Goal: Task Accomplishment & Management: Manage account settings

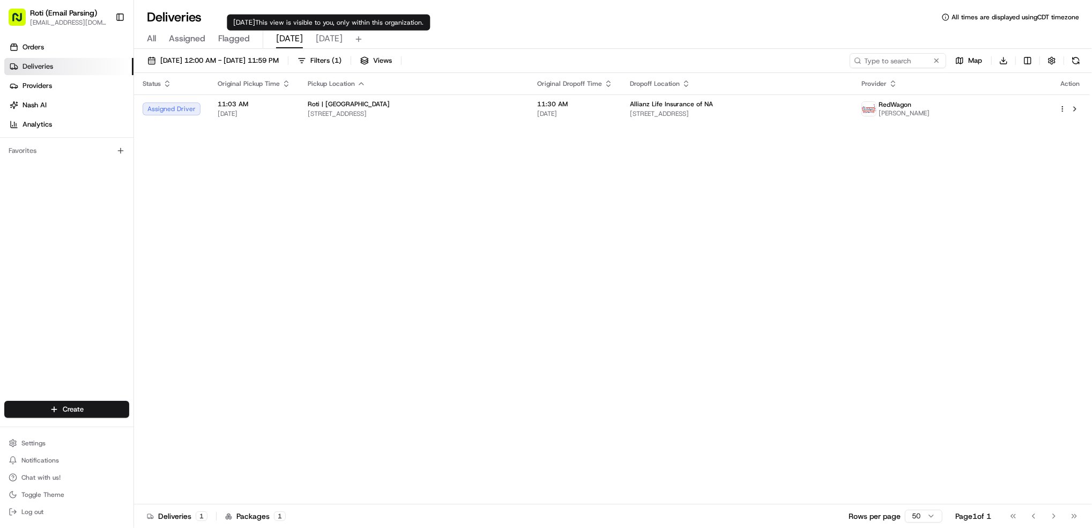
click at [321, 37] on span "[DATE]" at bounding box center [329, 38] width 27 height 13
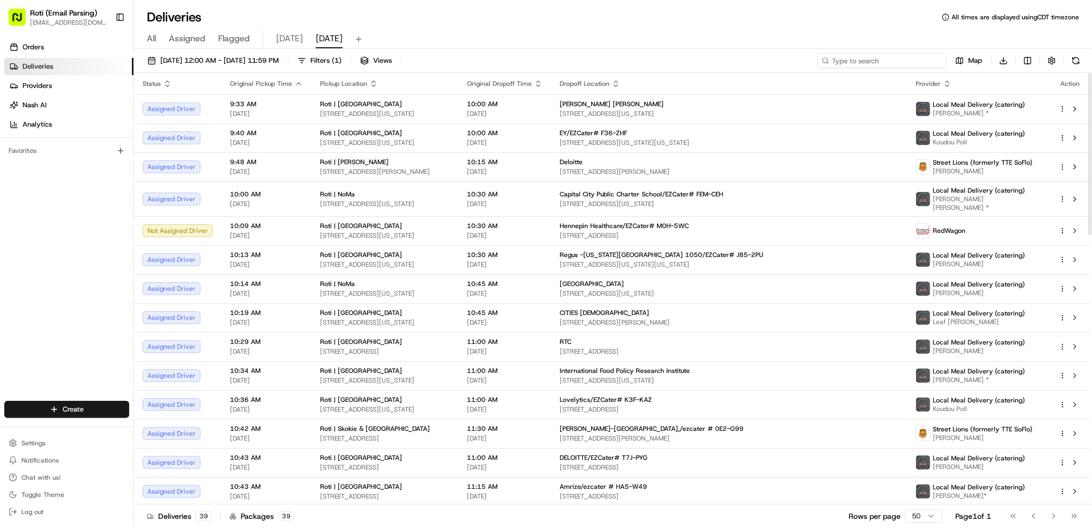
click at [904, 59] on input at bounding box center [882, 60] width 129 height 15
paste input "Deloitte"
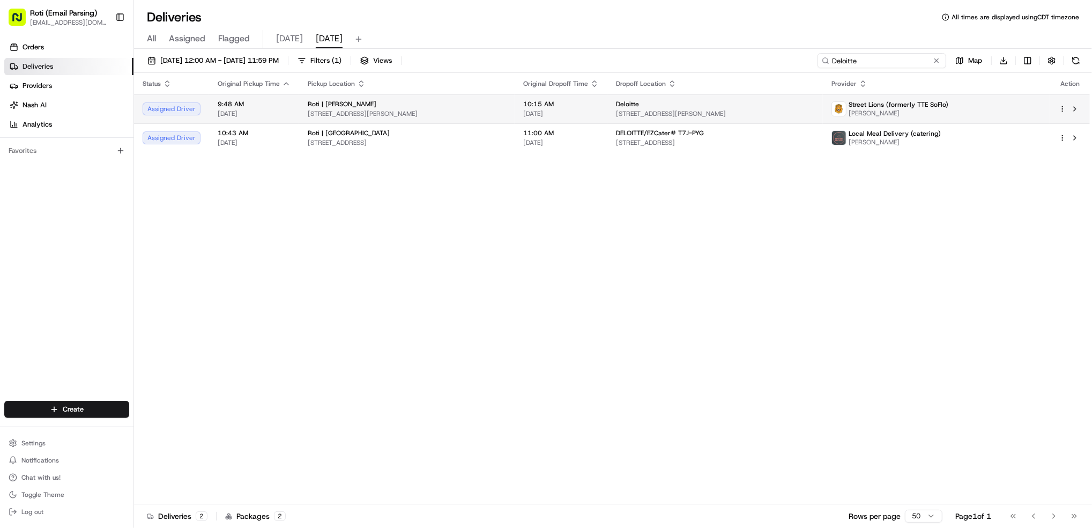
type input "Deloitte"
click at [1065, 111] on html "Roti (Email Parsing) jnavarro@roti.com Toggle Sidebar Orders Deliveries Provide…" at bounding box center [546, 264] width 1092 height 528
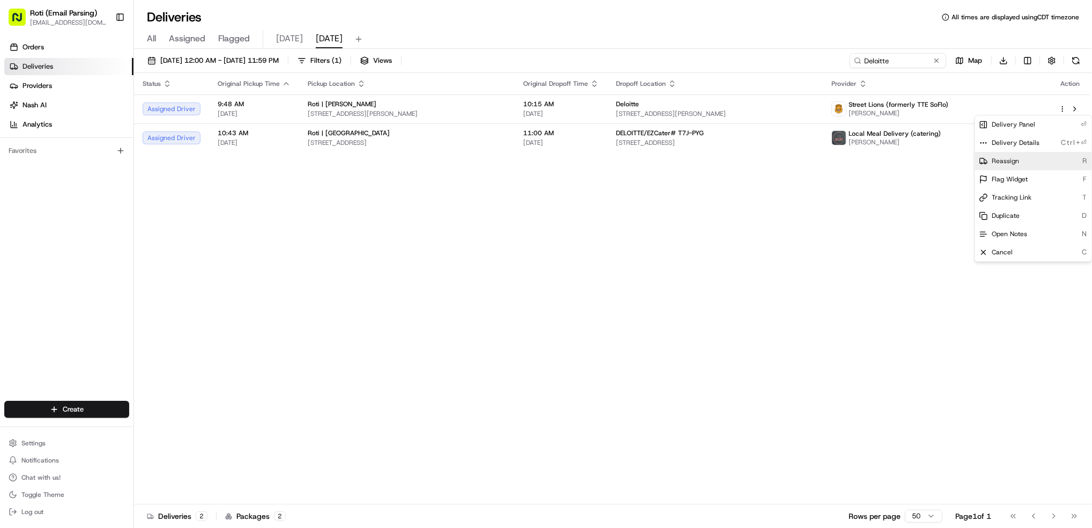
click at [1030, 164] on div "Reassign R" at bounding box center [1033, 161] width 117 height 18
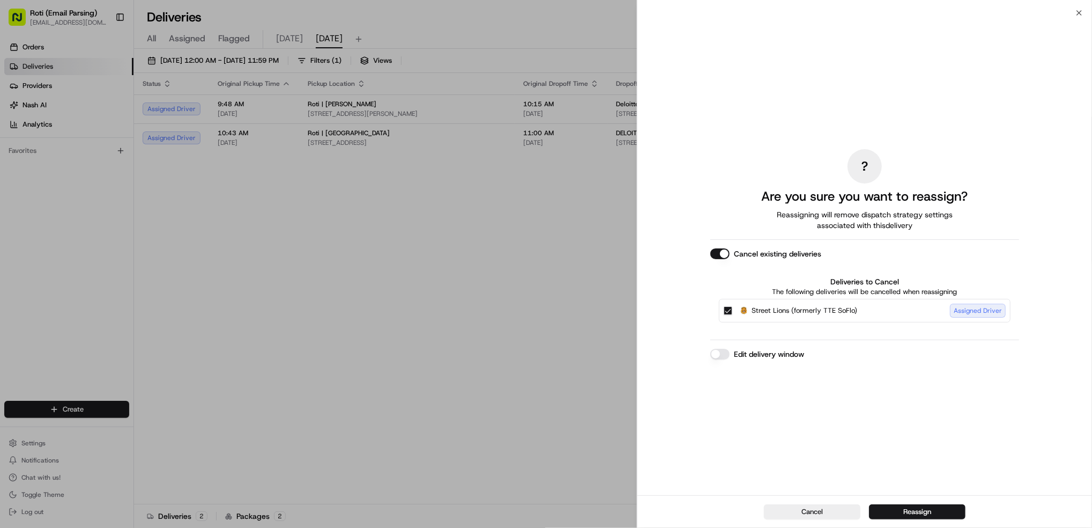
click at [933, 508] on button "Reassign" at bounding box center [917, 511] width 96 height 15
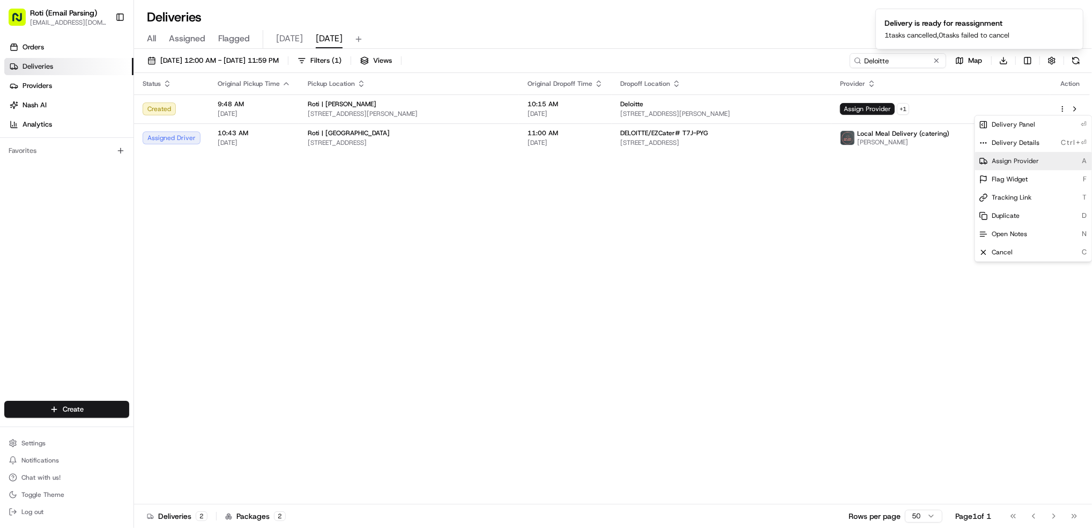
click at [1015, 158] on span "Assign Provider" at bounding box center [1015, 161] width 47 height 9
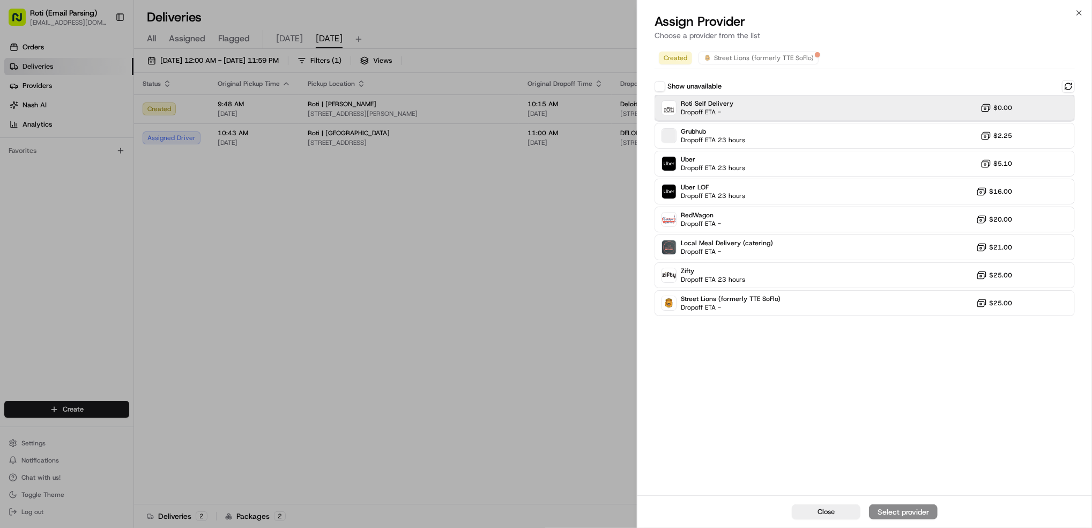
click at [752, 111] on div "Roti Self Delivery Dropoff ETA - $0.00" at bounding box center [865, 108] width 420 height 26
click at [916, 516] on div "Assign Provider" at bounding box center [903, 511] width 53 height 11
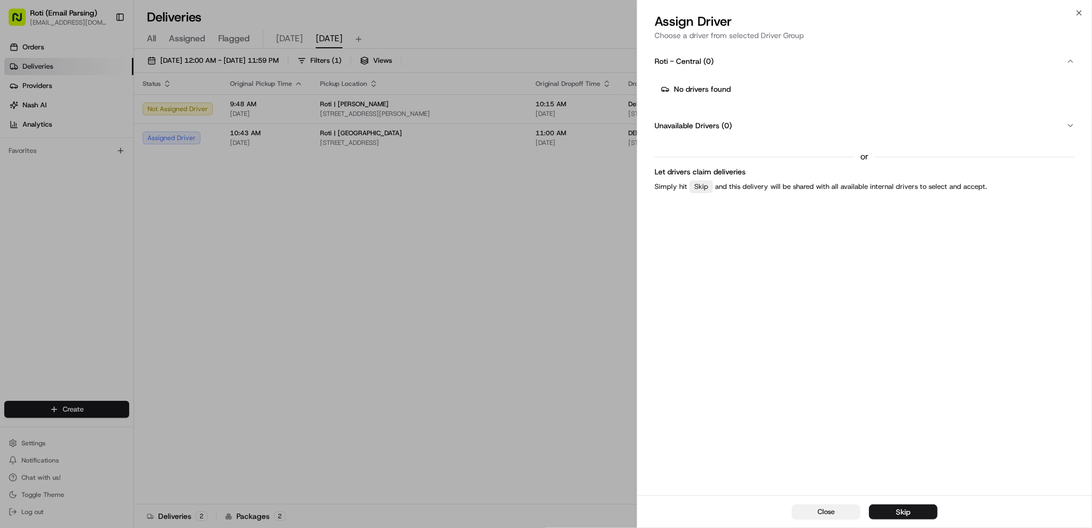
click at [849, 505] on button "Close" at bounding box center [826, 511] width 69 height 15
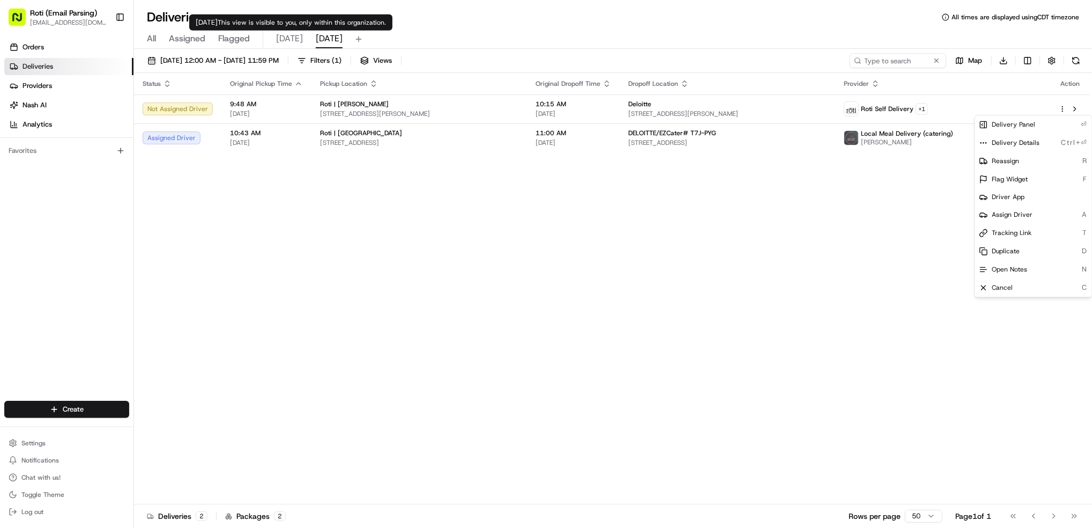
click at [277, 41] on span "[DATE]" at bounding box center [289, 38] width 27 height 13
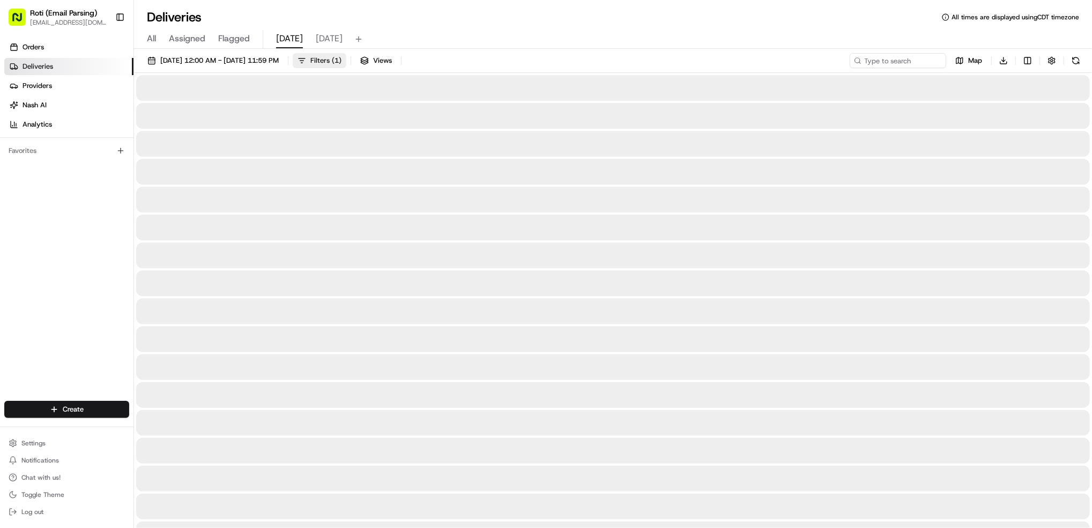
click at [341, 61] on span "Filters ( 1 )" at bounding box center [325, 61] width 31 height 10
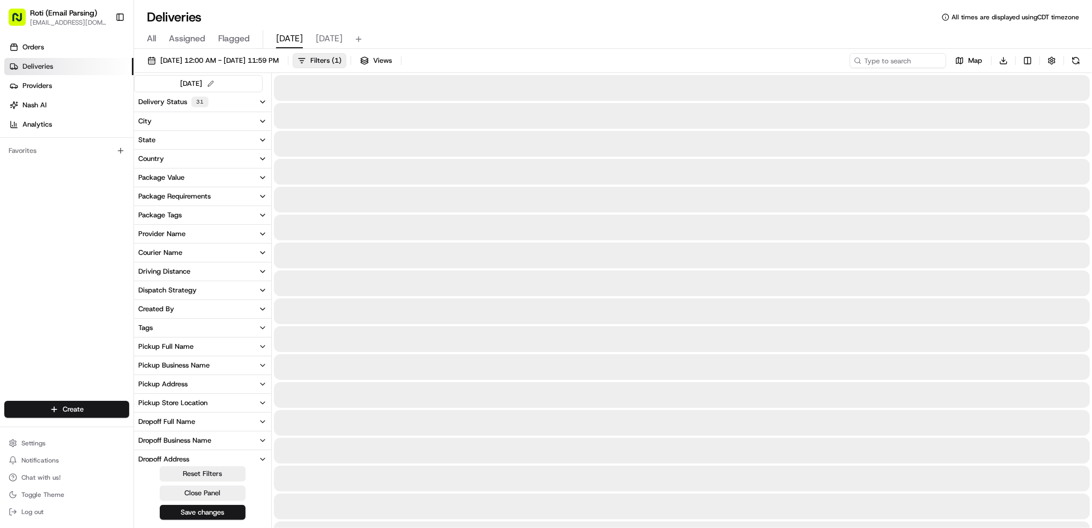
click at [217, 363] on button "Pickup Business Name" at bounding box center [202, 365] width 137 height 18
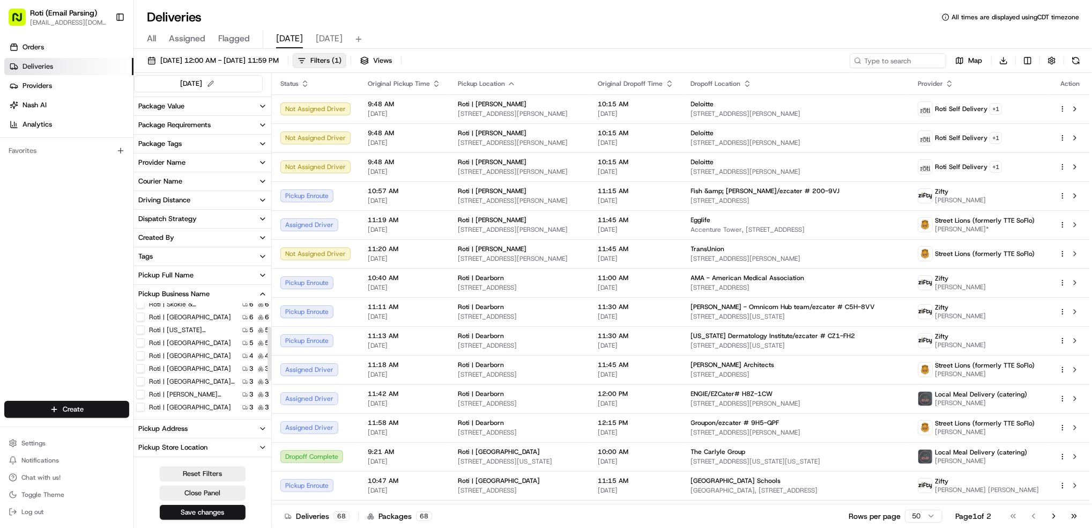
scroll to position [46, 0]
click at [216, 365] on label "Roti | [US_STATE][GEOGRAPHIC_DATA]" at bounding box center [192, 363] width 86 height 9
drag, startPoint x: 216, startPoint y: 365, endPoint x: 141, endPoint y: 363, distance: 74.5
click at [141, 363] on Ave "Roti | [US_STATE][GEOGRAPHIC_DATA]" at bounding box center [140, 363] width 9 height 9
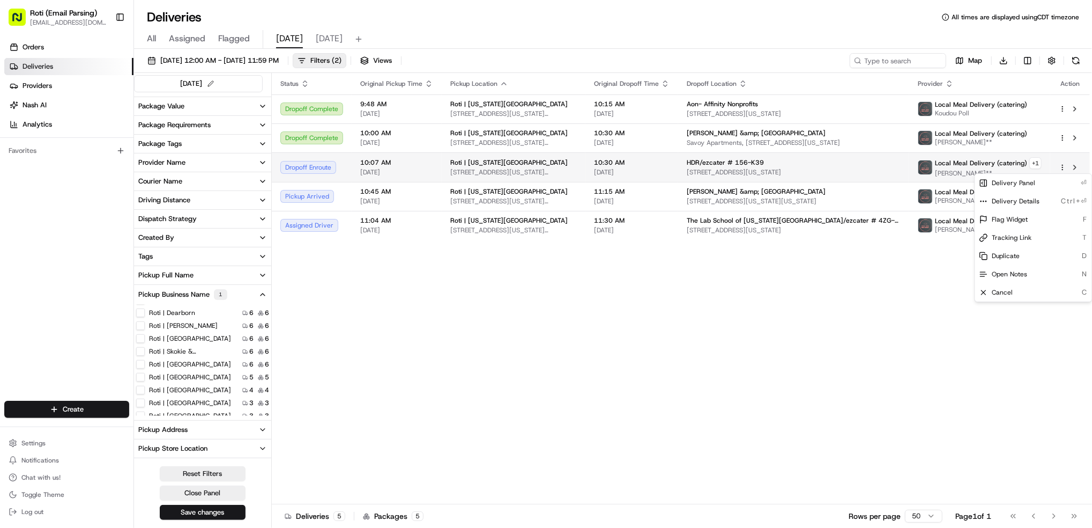
click at [1064, 166] on html "Roti (Email Parsing) jnavarro@roti.com Toggle Sidebar Orders Deliveries Provide…" at bounding box center [546, 264] width 1092 height 528
click at [1042, 254] on div "Duplicate D" at bounding box center [1033, 256] width 117 height 18
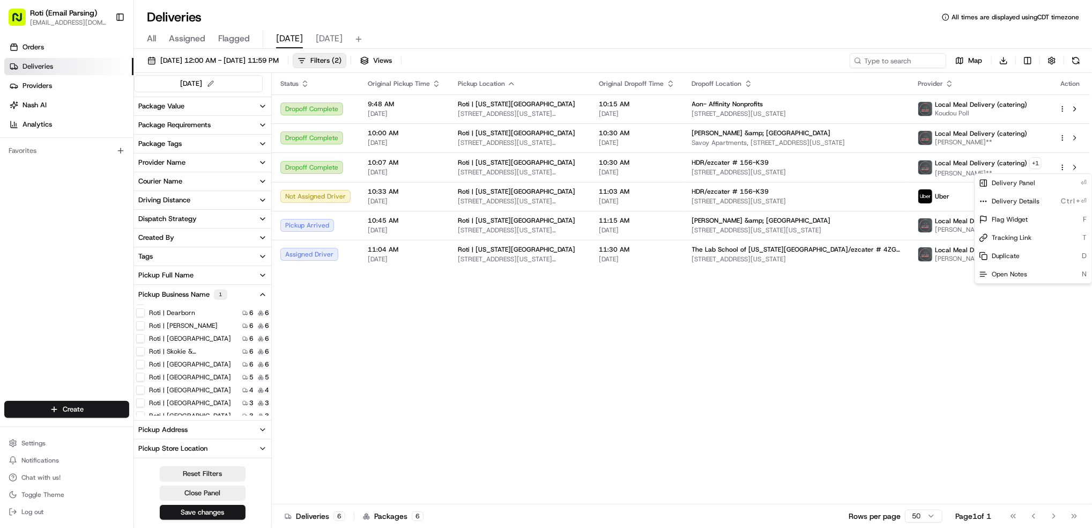
click at [798, 363] on html "Roti (Email Parsing) jnavarro@roti.com Toggle Sidebar Orders Deliveries Provide…" at bounding box center [546, 264] width 1092 height 528
click at [1082, 55] on button at bounding box center [1075, 60] width 15 height 15
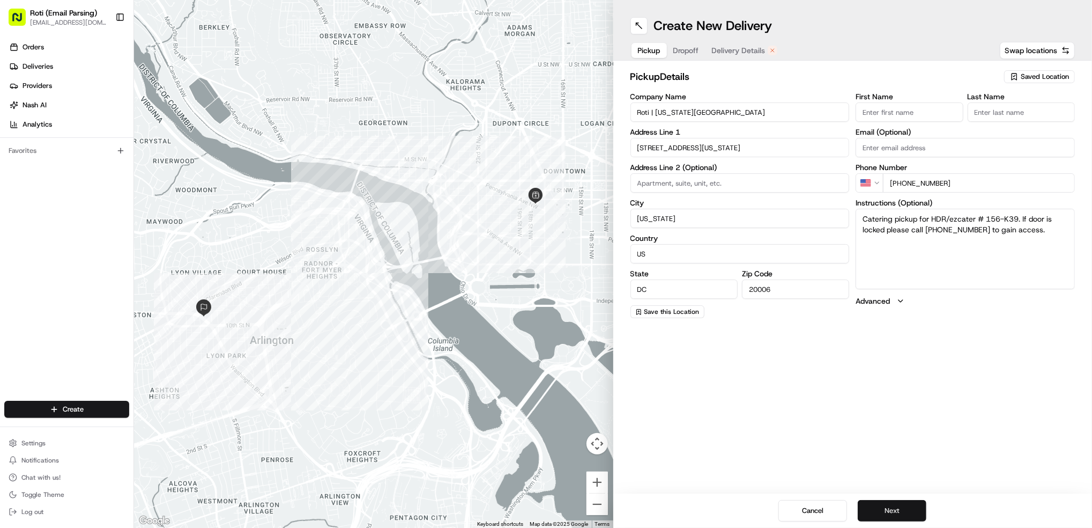
click at [891, 504] on button "Next" at bounding box center [892, 510] width 69 height 21
drag, startPoint x: 898, startPoint y: 511, endPoint x: 903, endPoint y: 508, distance: 6.1
click at [898, 511] on button "Next" at bounding box center [892, 510] width 69 height 21
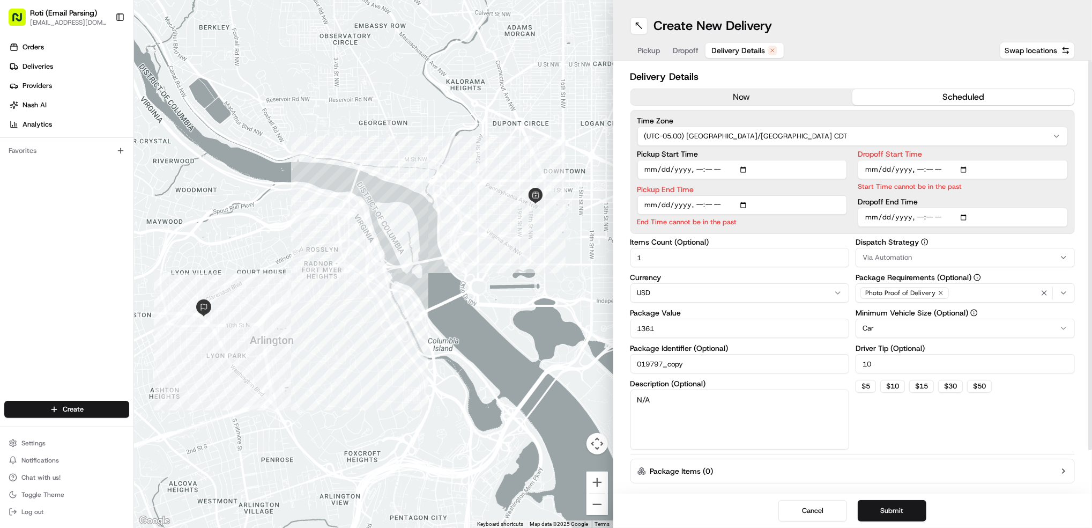
click at [728, 97] on button "now" at bounding box center [742, 97] width 222 height 16
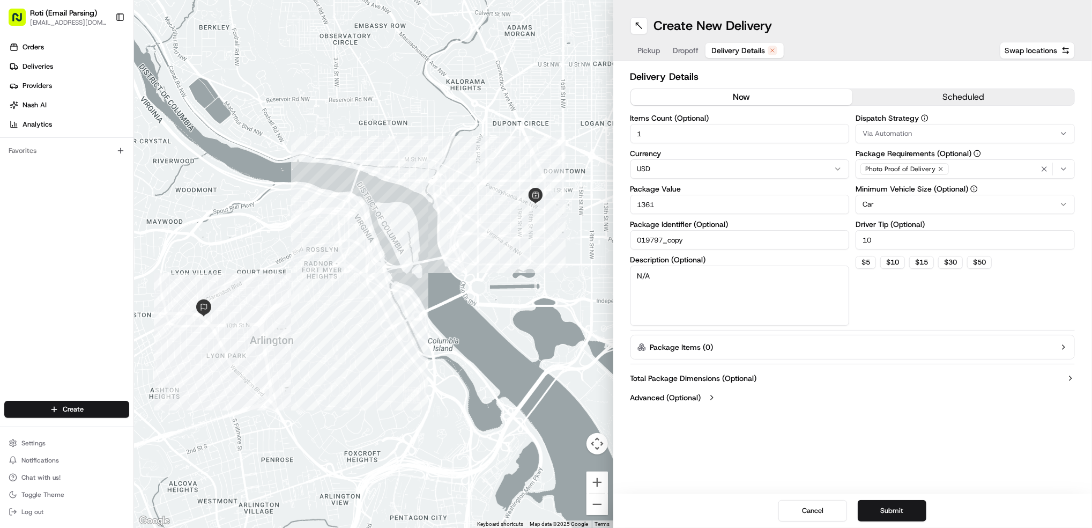
drag, startPoint x: 662, startPoint y: 200, endPoint x: 448, endPoint y: 159, distance: 217.9
click at [460, 164] on div "To navigate the map with touch gestures double-tap and hold your finger on the …" at bounding box center [613, 264] width 958 height 528
type input "100"
drag, startPoint x: 901, startPoint y: 239, endPoint x: 840, endPoint y: 240, distance: 61.7
click at [840, 240] on div "Items Count (Optional) 1 Currency USD Package Value 100 Package Identifier (Opt…" at bounding box center [852, 219] width 445 height 211
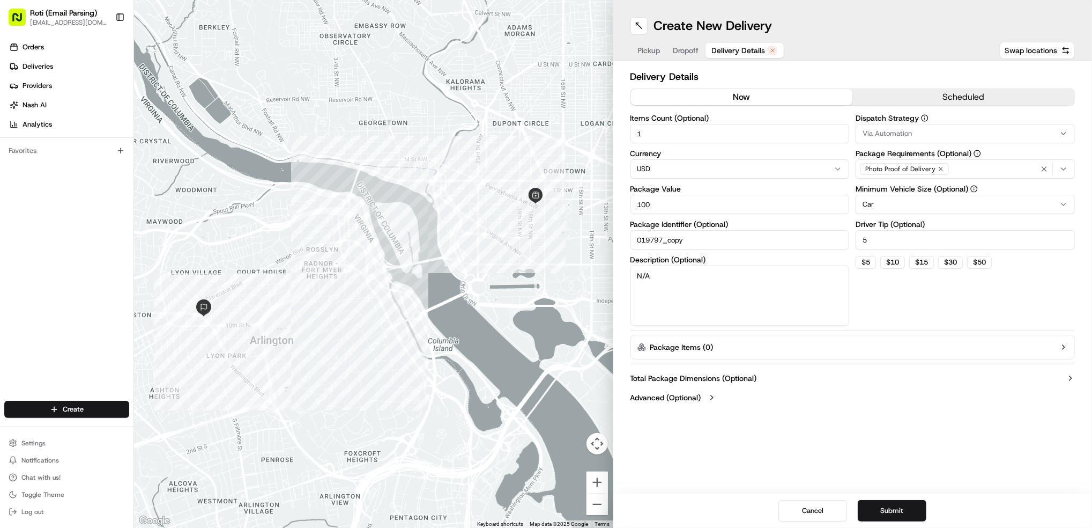
type input "5"
click at [922, 133] on div "Via Automation" at bounding box center [965, 134] width 214 height 10
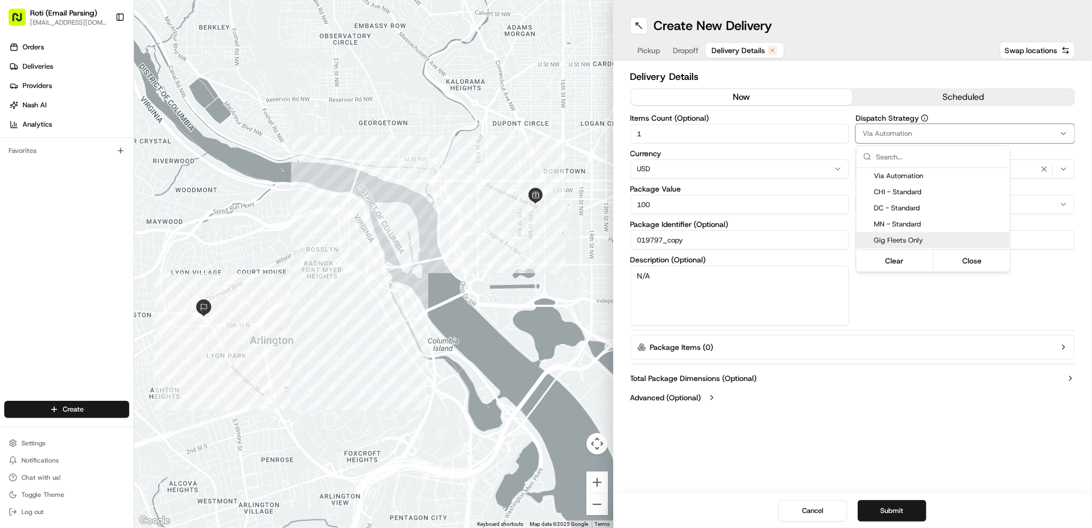
click at [901, 244] on span "Gig Fleets Only" at bounding box center [940, 240] width 132 height 10
click at [897, 506] on html "Roti (Email Parsing) jnavarro@roti.com Toggle Sidebar Orders Deliveries Provide…" at bounding box center [546, 264] width 1092 height 528
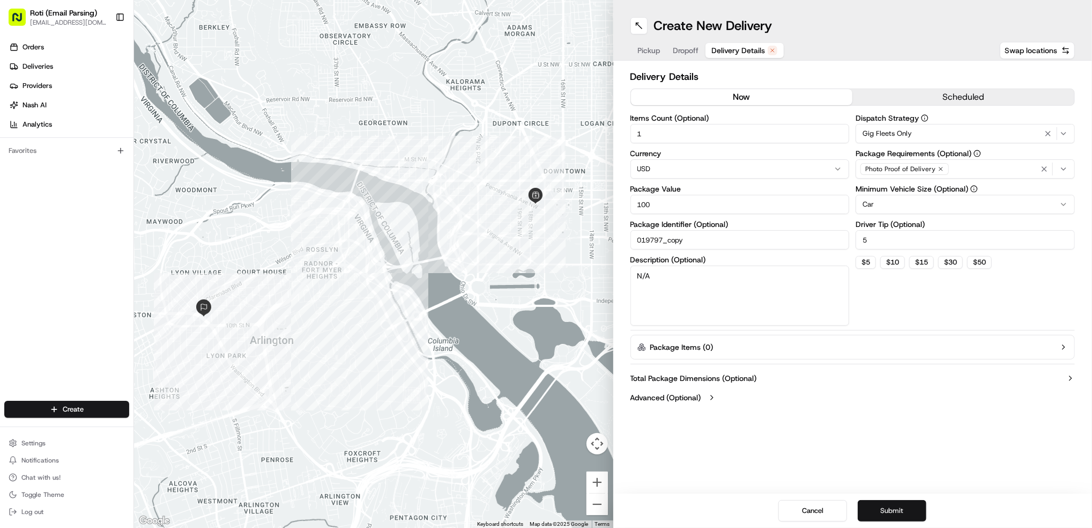
click at [896, 508] on button "Submit" at bounding box center [892, 510] width 69 height 21
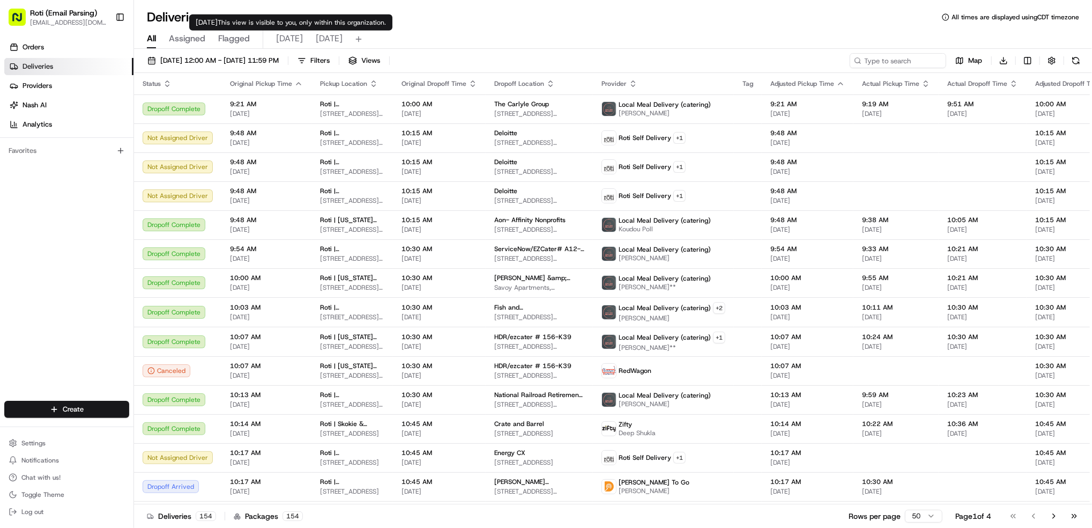
click at [294, 40] on span "[DATE]" at bounding box center [289, 38] width 27 height 13
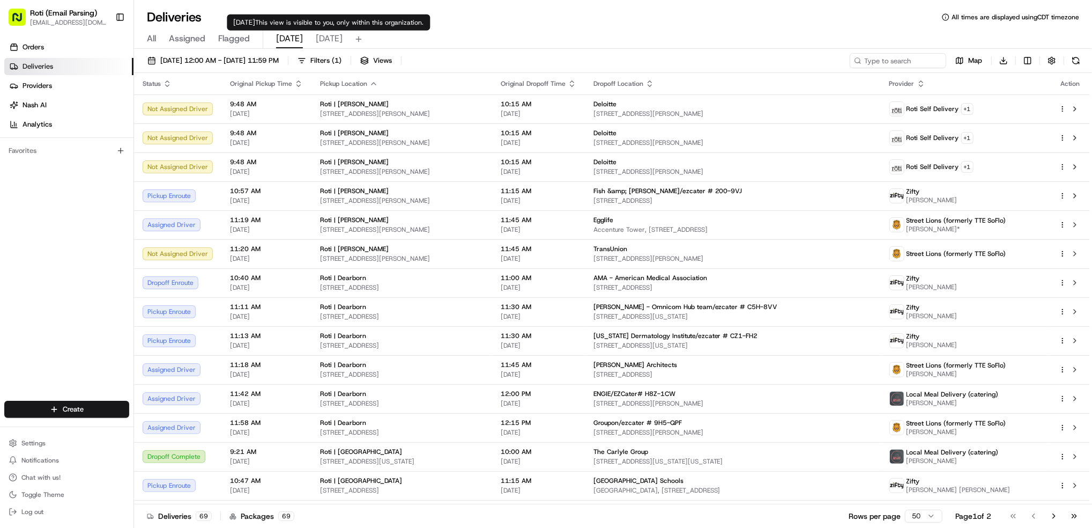
click at [336, 41] on span "[DATE]" at bounding box center [329, 38] width 27 height 13
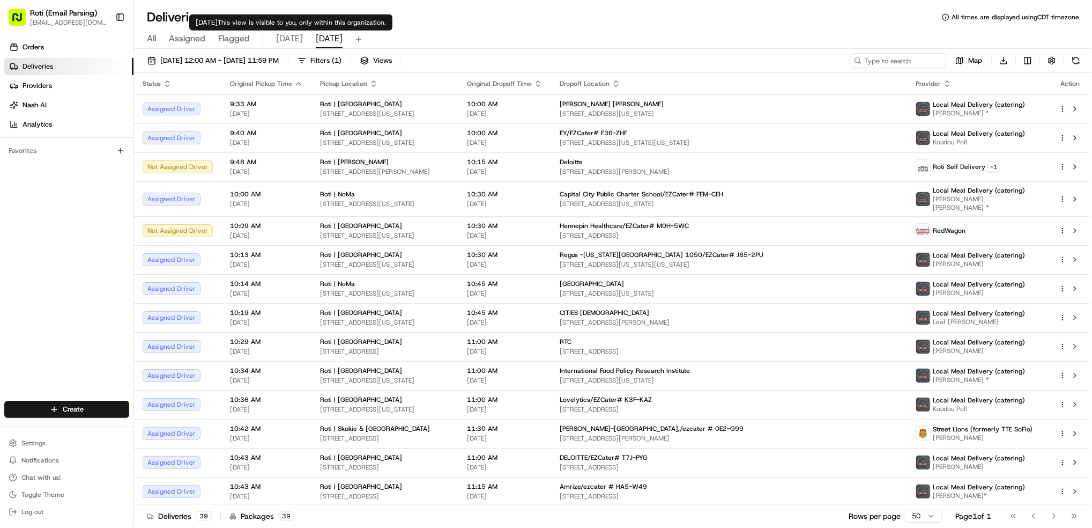
click at [284, 35] on span "[DATE]" at bounding box center [289, 38] width 27 height 13
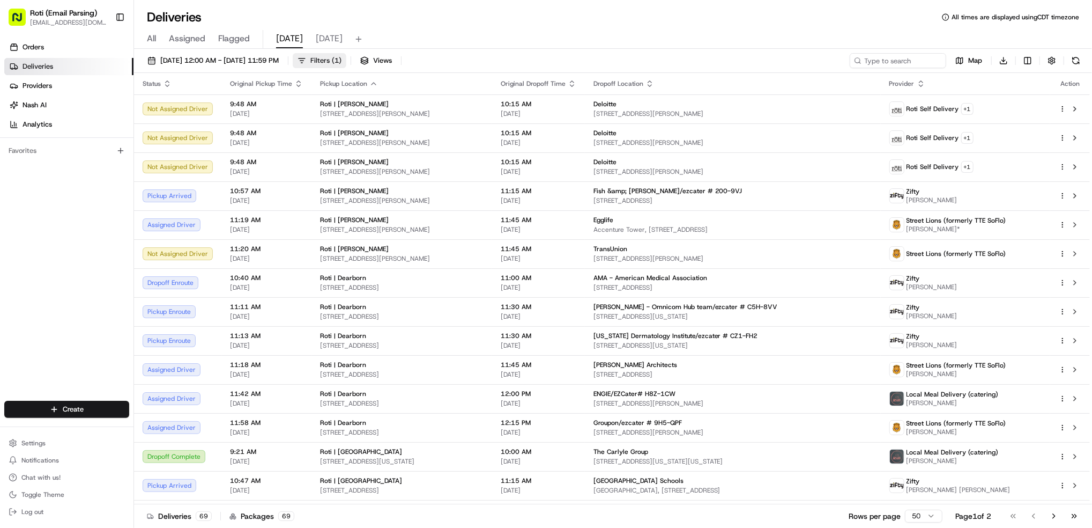
click at [341, 62] on span "Filters ( 1 )" at bounding box center [325, 61] width 31 height 10
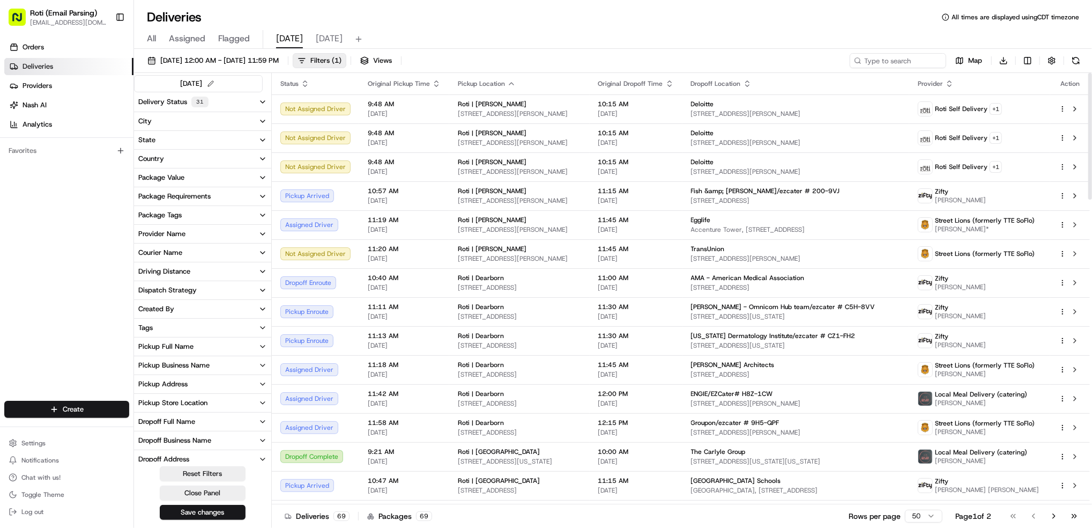
click at [228, 359] on button "Pickup Business Name" at bounding box center [202, 365] width 137 height 18
click at [192, 454] on label "Roti | [US_STATE][GEOGRAPHIC_DATA]" at bounding box center [192, 454] width 86 height 9
click at [145, 454] on Ave "Roti | [US_STATE][GEOGRAPHIC_DATA]" at bounding box center [140, 454] width 9 height 9
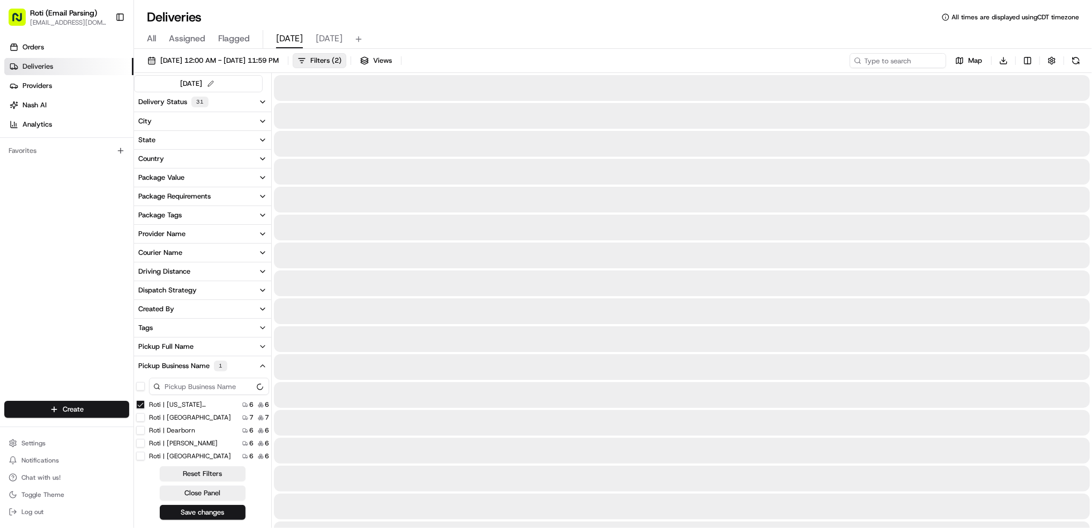
scroll to position [24, 0]
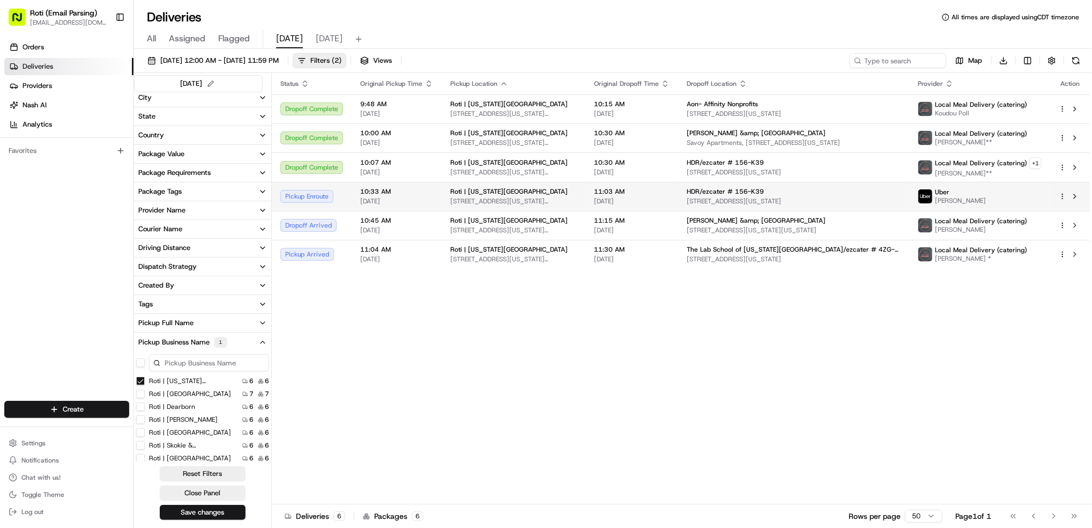
click at [1023, 191] on div "[PERSON_NAME]" at bounding box center [980, 196] width 124 height 17
click at [1072, 200] on button at bounding box center [1074, 196] width 13 height 13
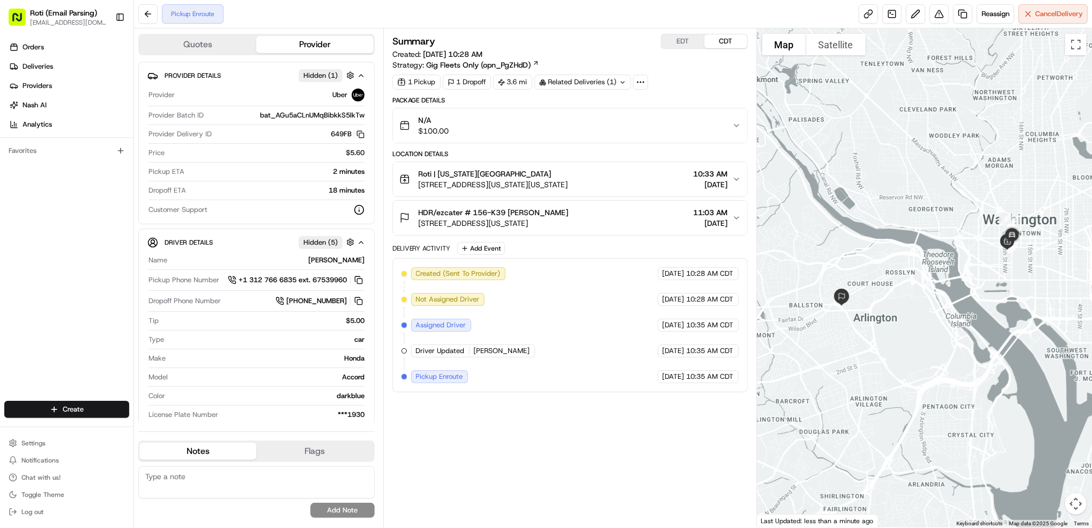
click at [1025, 276] on div at bounding box center [924, 277] width 335 height 499
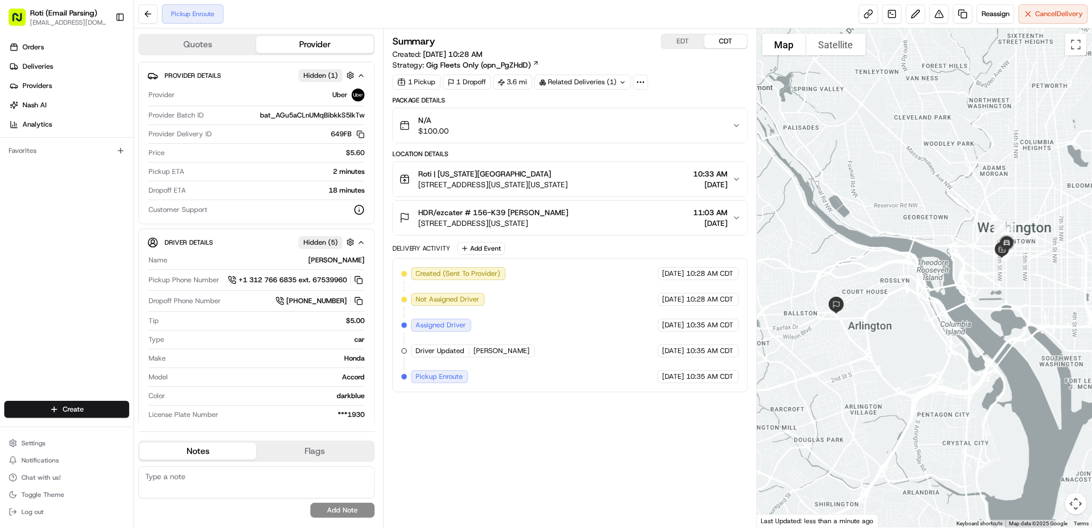
drag, startPoint x: 1025, startPoint y: 276, endPoint x: 1020, endPoint y: 284, distance: 9.2
click at [1020, 284] on div at bounding box center [924, 277] width 335 height 499
